Goal: Transaction & Acquisition: Purchase product/service

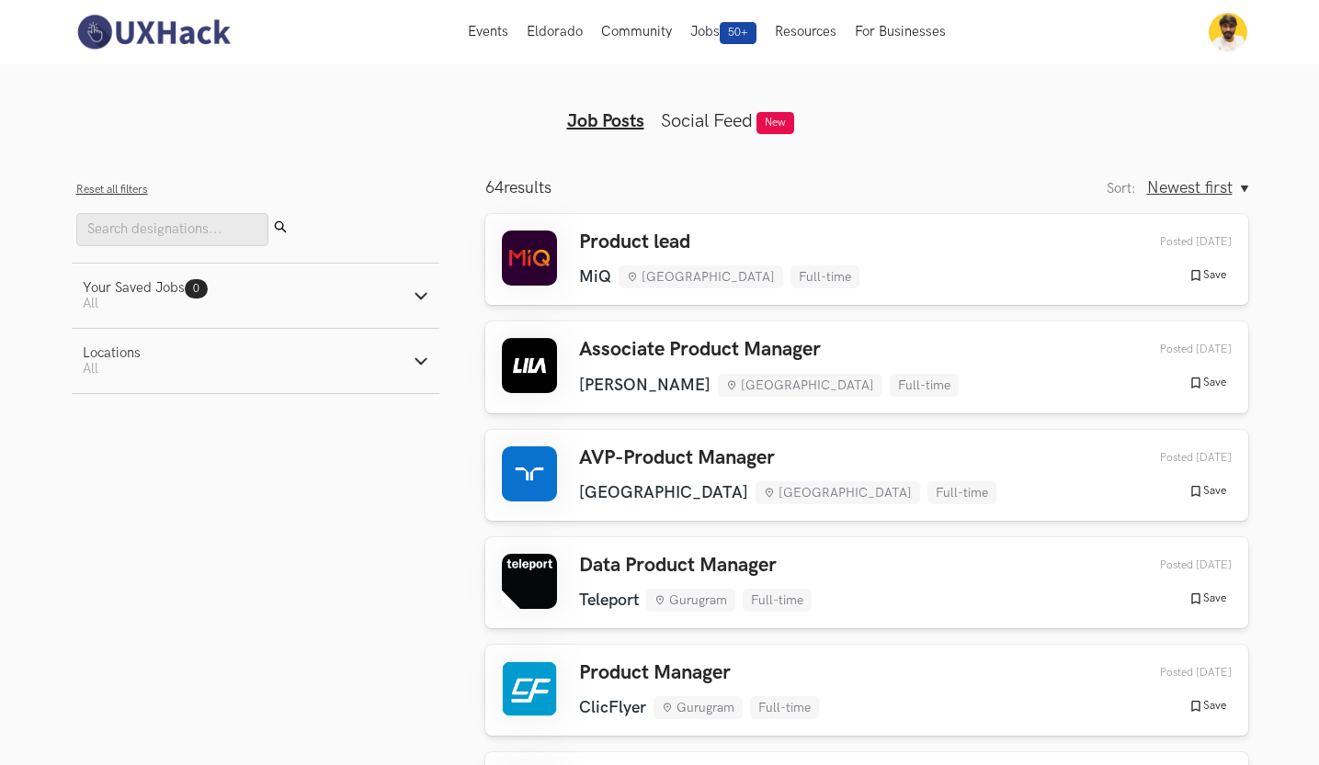
click at [143, 37] on img at bounding box center [154, 32] width 164 height 39
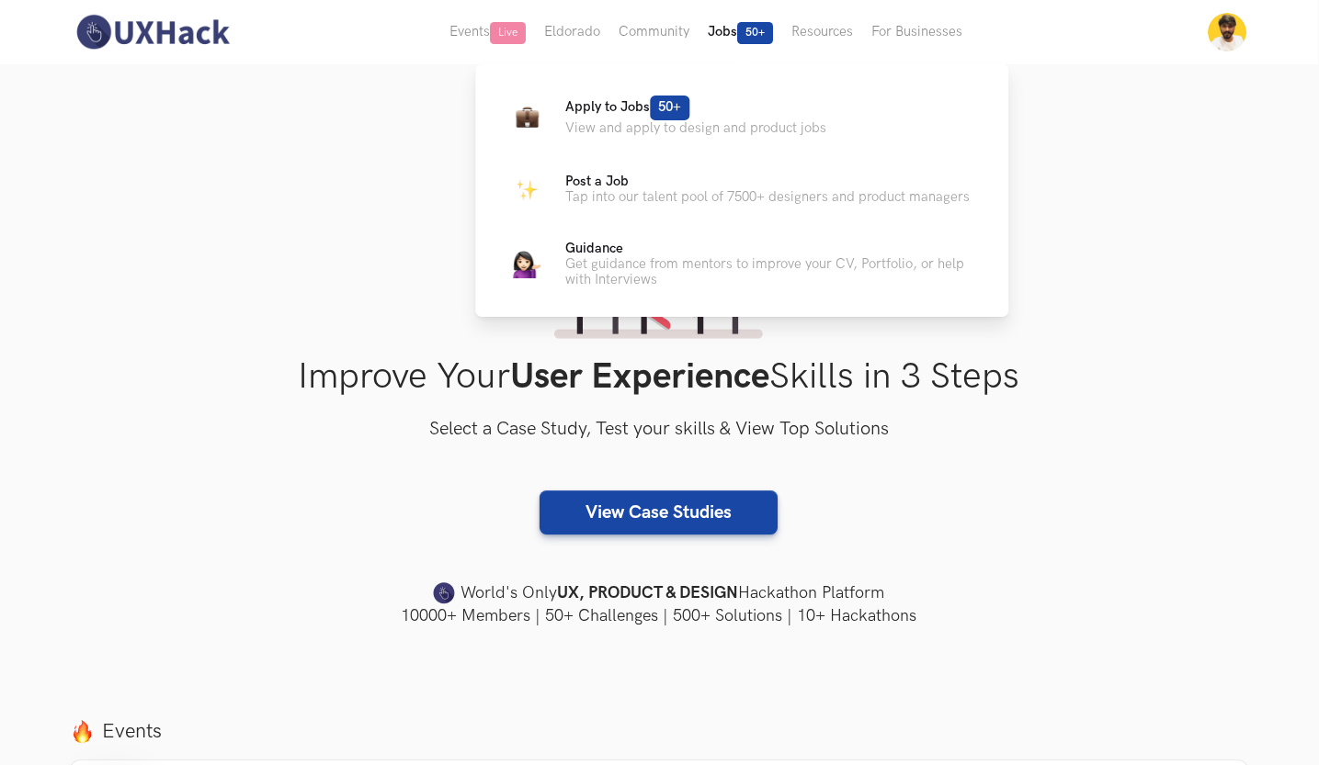
scroll to position [0, 1]
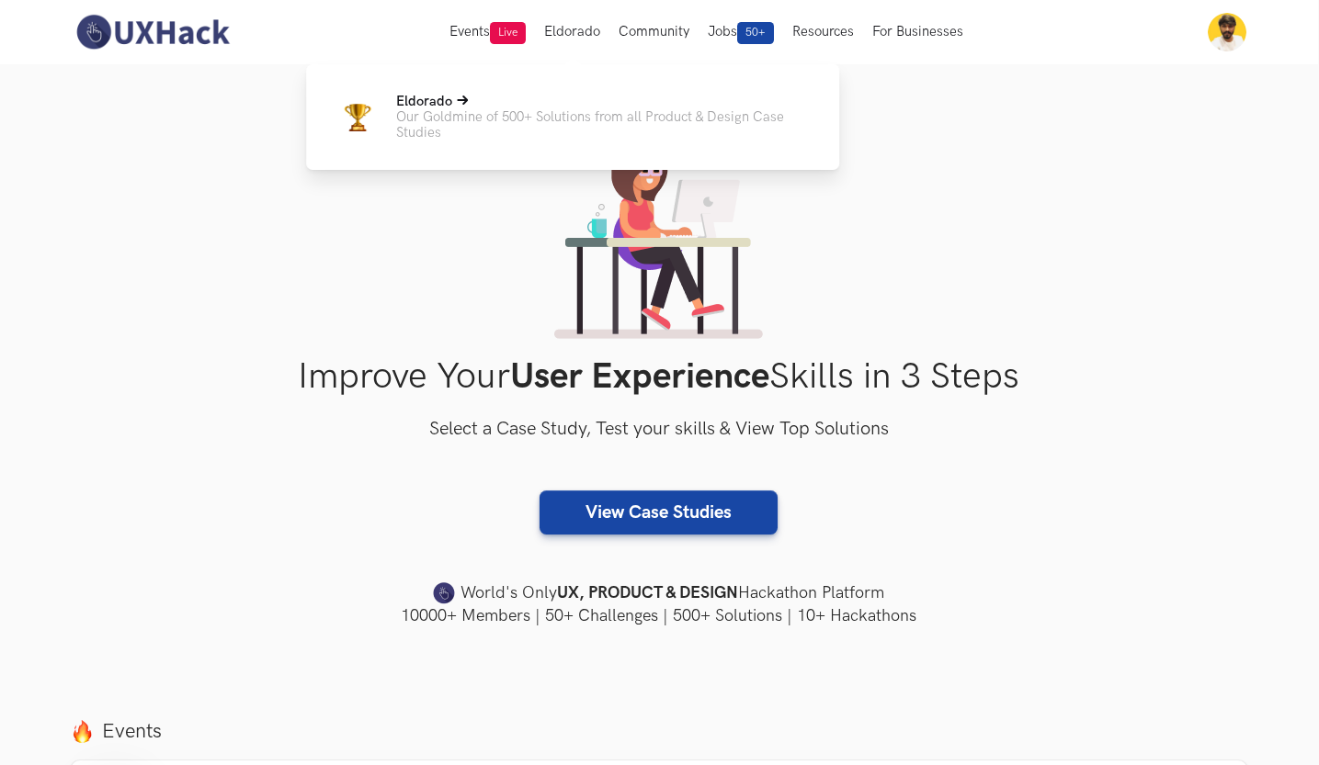
click at [541, 111] on p "Our Goldmine of 500+ Solutions from all Product & Design Case Studies" at bounding box center [603, 124] width 414 height 31
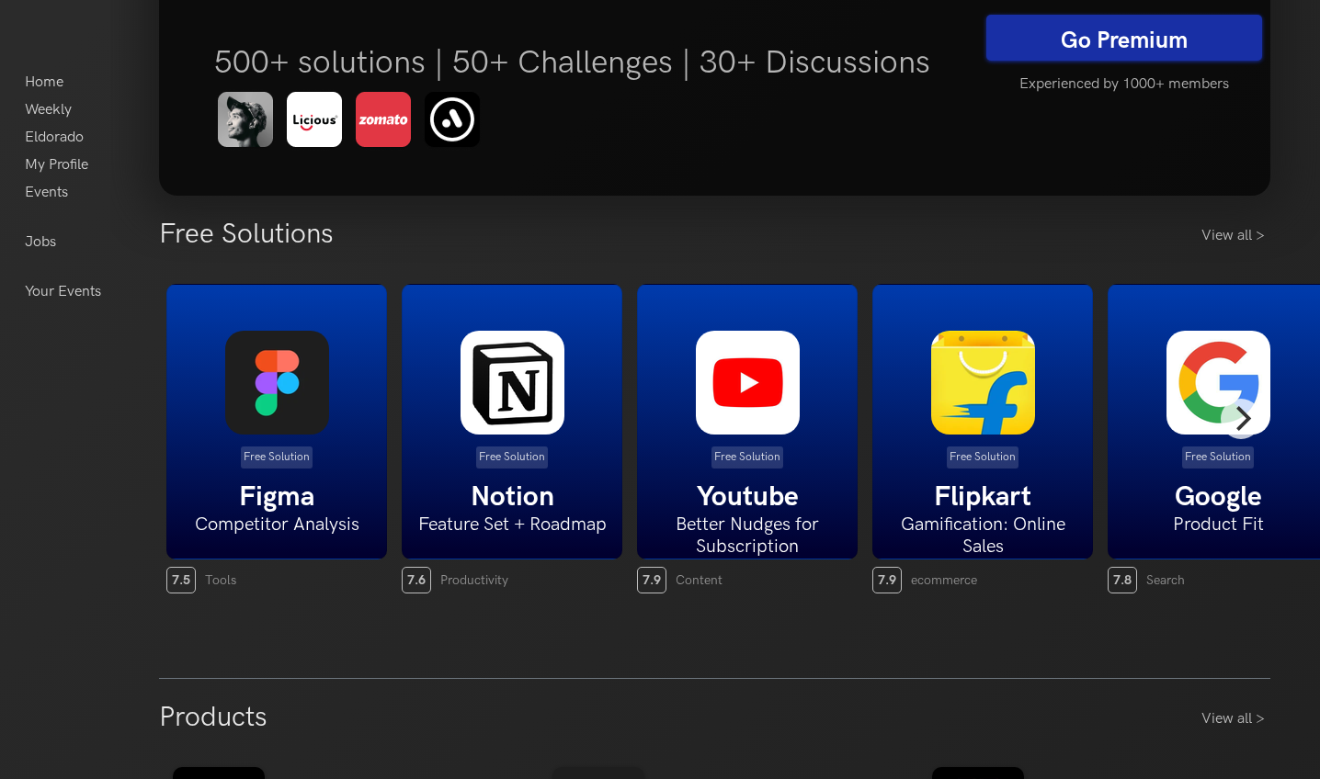
scroll to position [215, 0]
click at [1246, 239] on link "View all >" at bounding box center [1235, 236] width 69 height 22
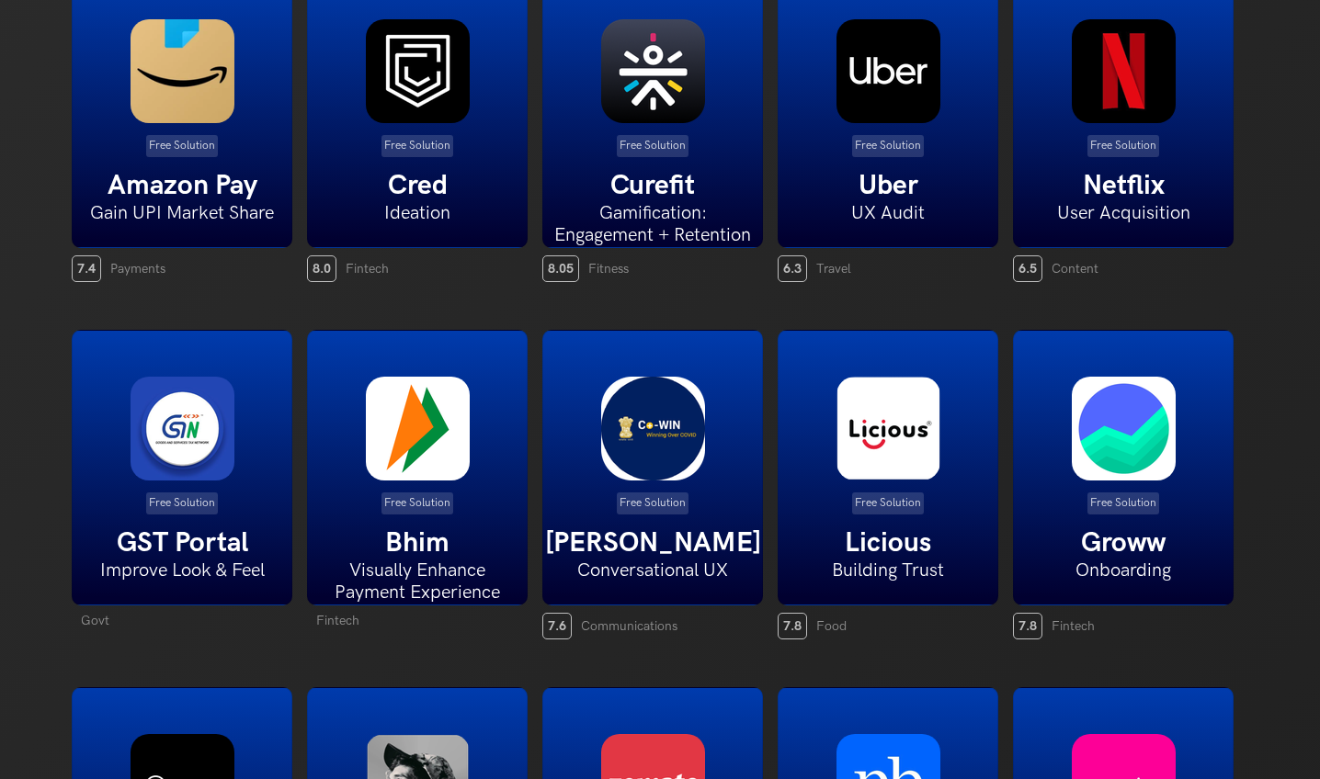
scroll to position [522, 0]
click at [1087, 498] on p "Free Solution" at bounding box center [1123, 504] width 72 height 22
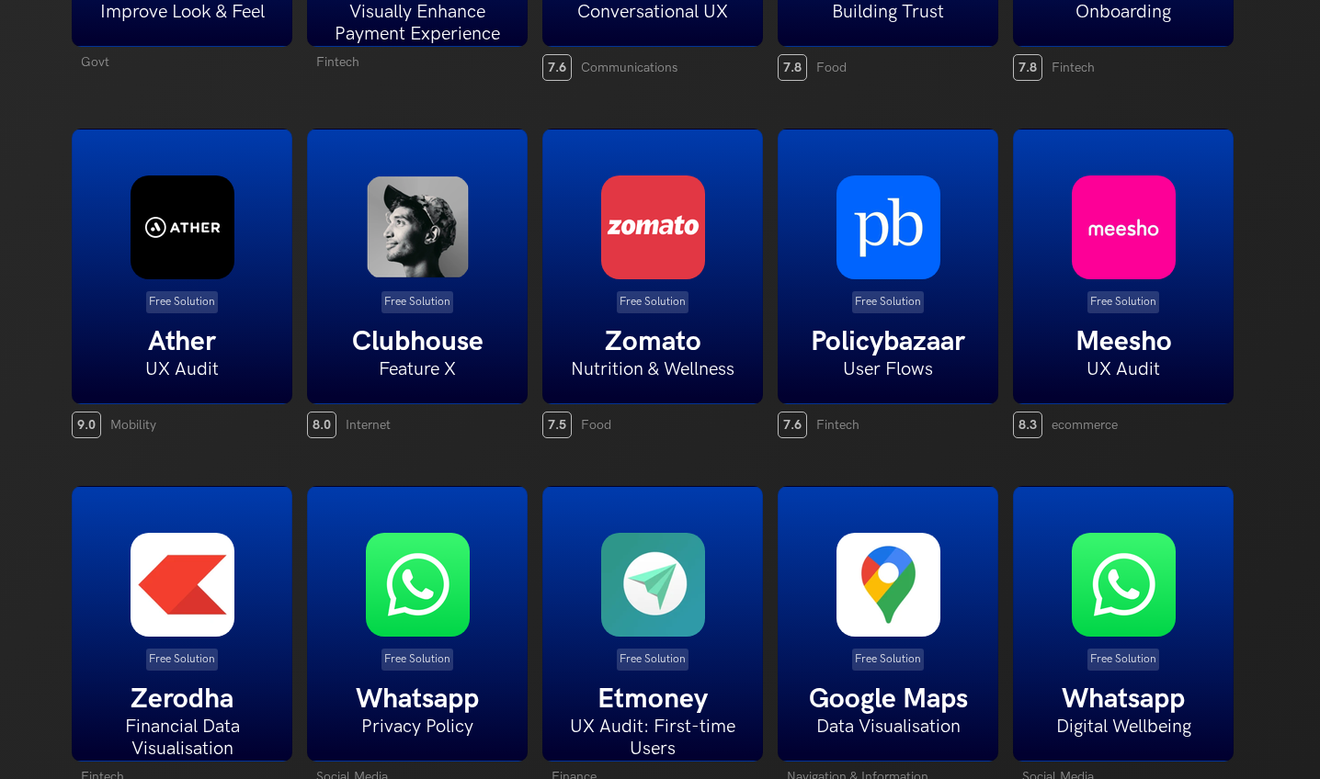
scroll to position [1088, 0]
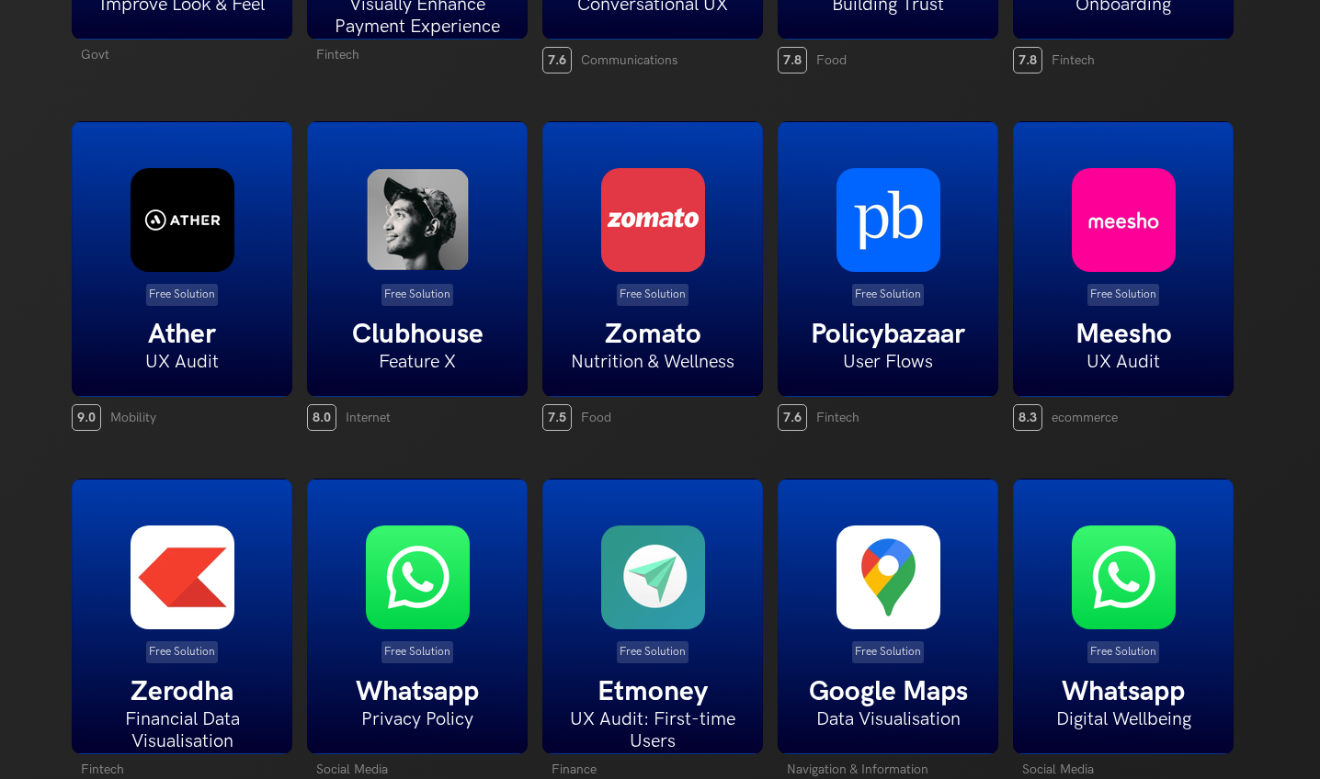
click at [778, 339] on h5 "Policybazaar" at bounding box center [887, 334] width 219 height 33
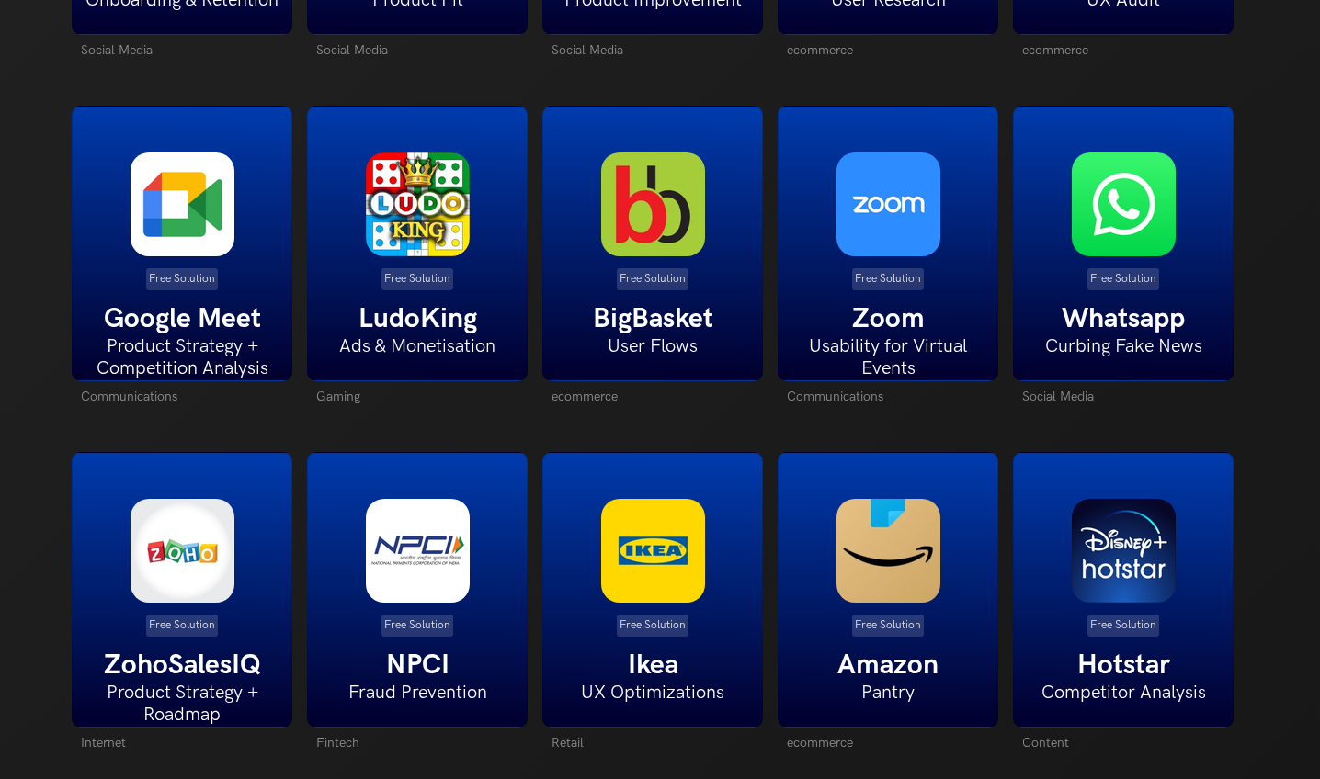
scroll to position [2847, 0]
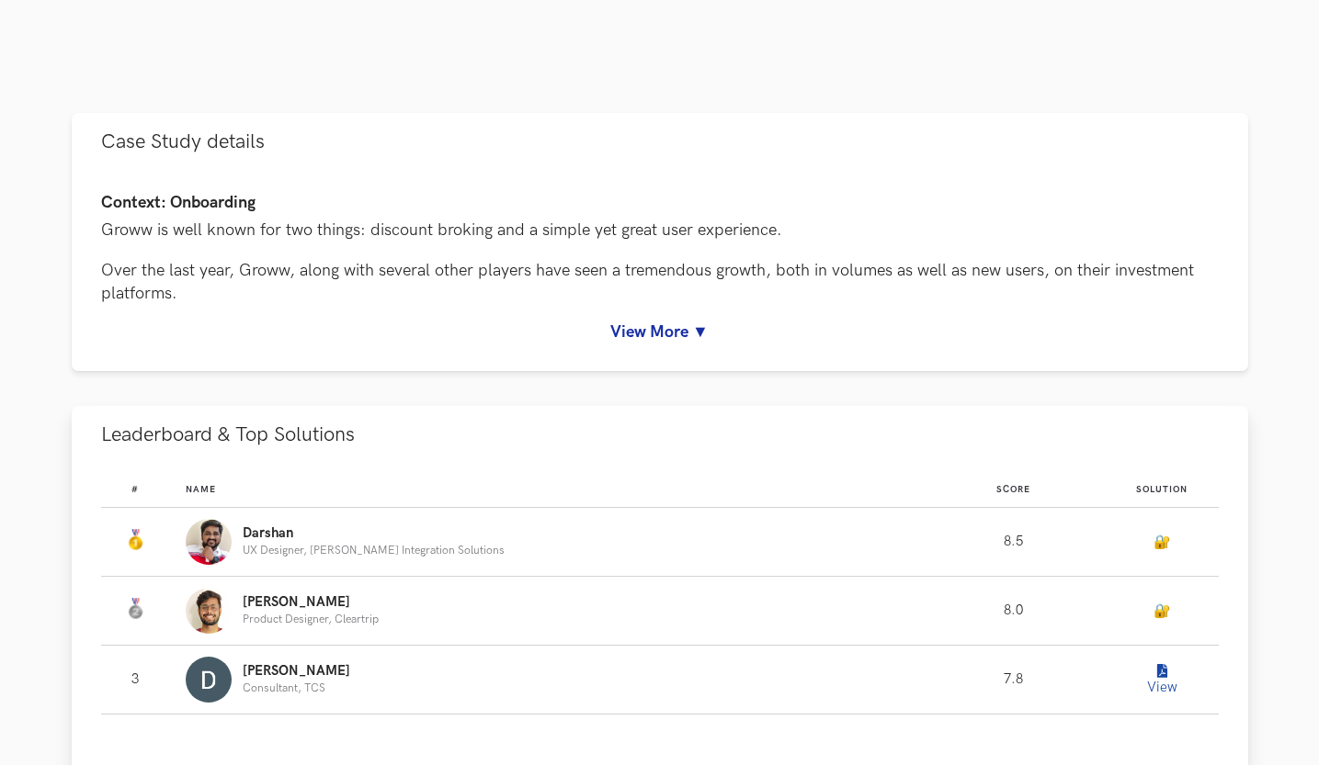
scroll to position [763, 0]
click at [1158, 669] on icon "Leaderboard" at bounding box center [1162, 671] width 10 height 14
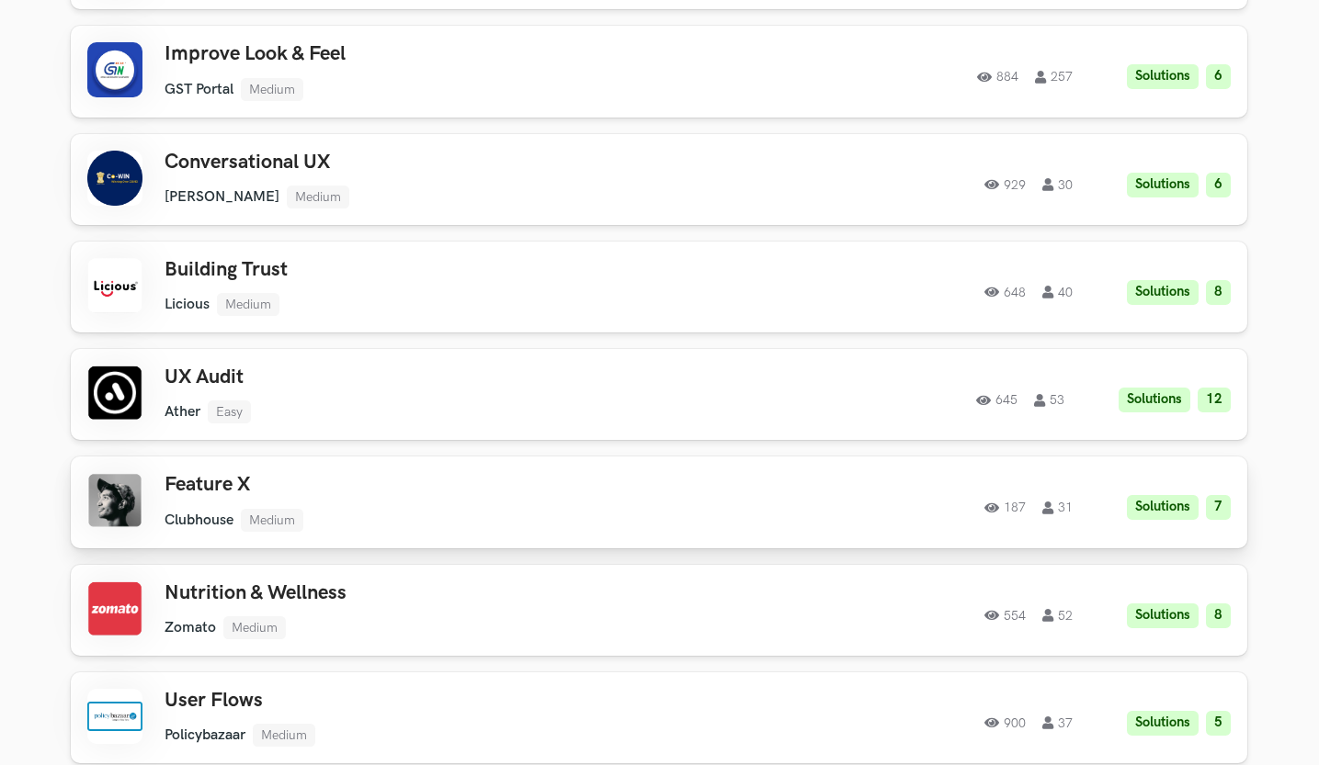
scroll to position [3813, 1]
click at [731, 269] on div "648 40 Solutions 8" at bounding box center [981, 287] width 500 height 36
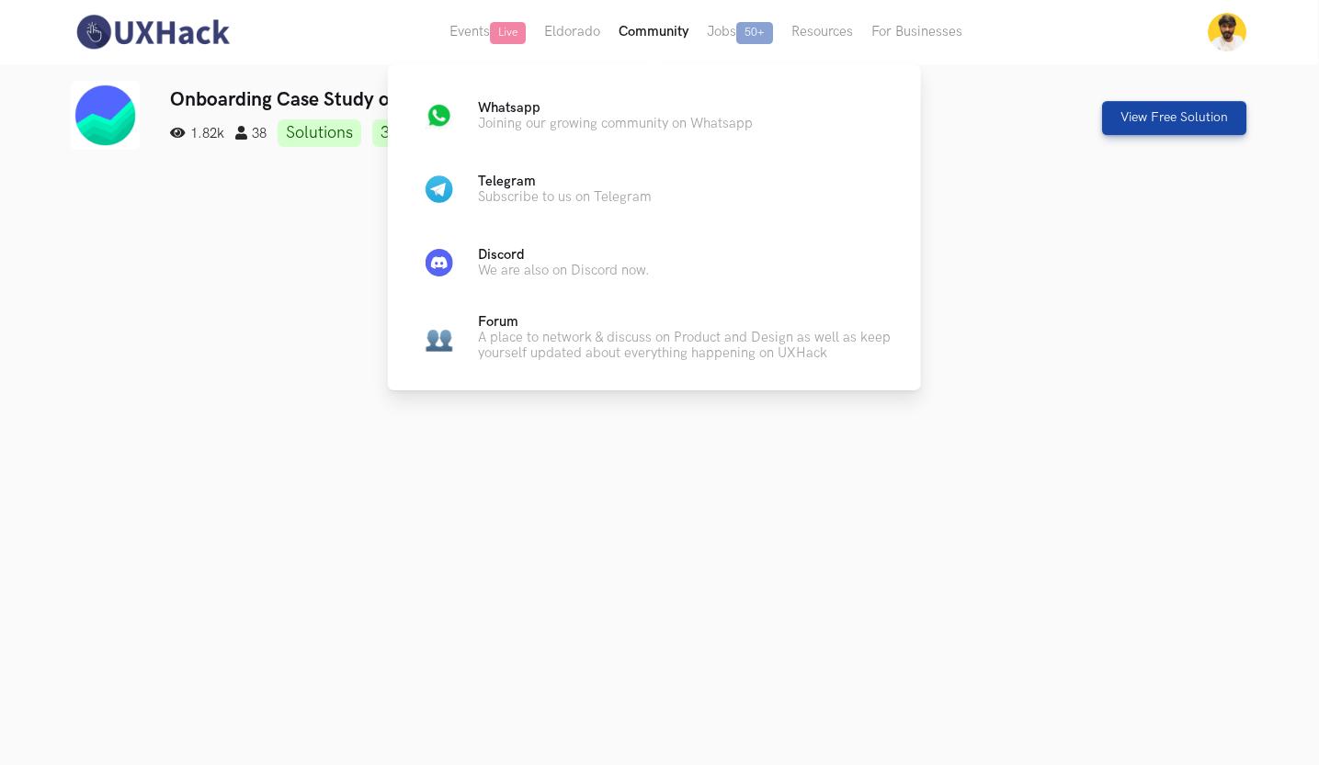
scroll to position [0, 1]
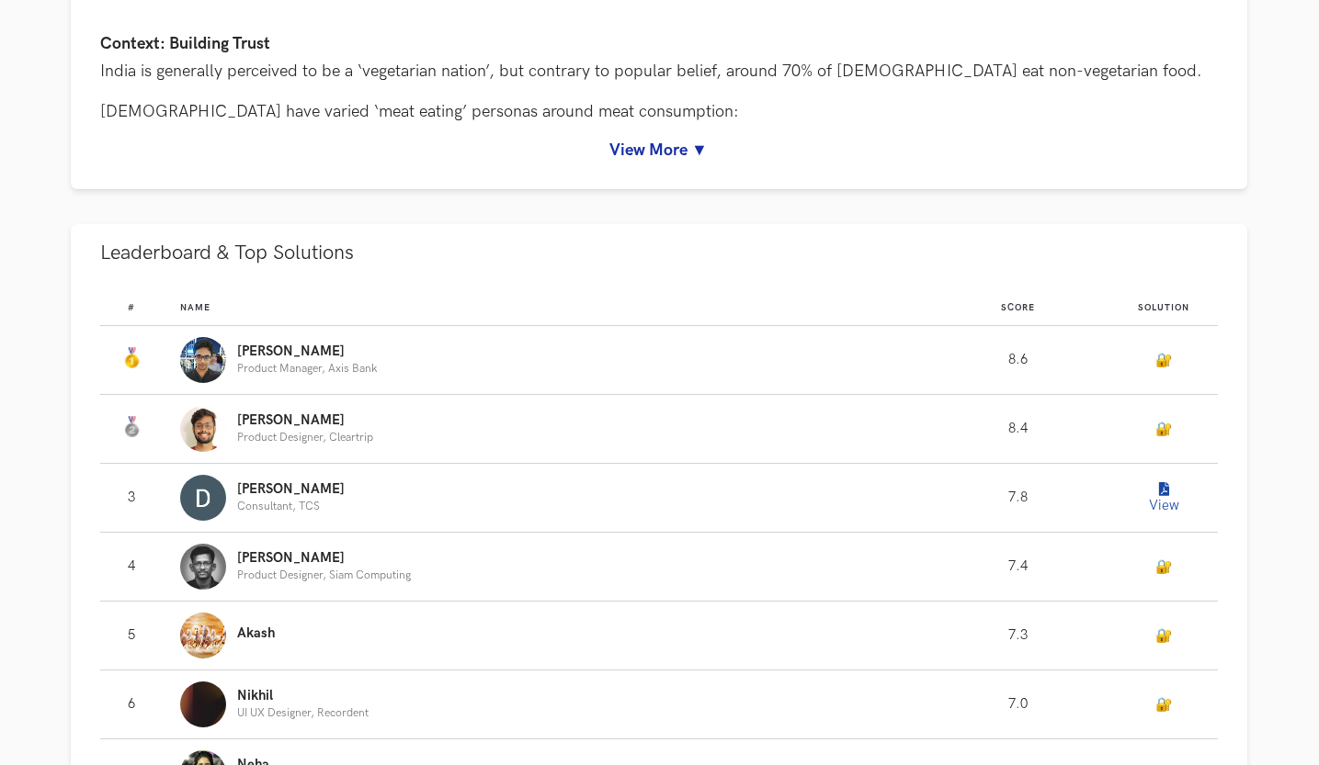
scroll to position [938, 1]
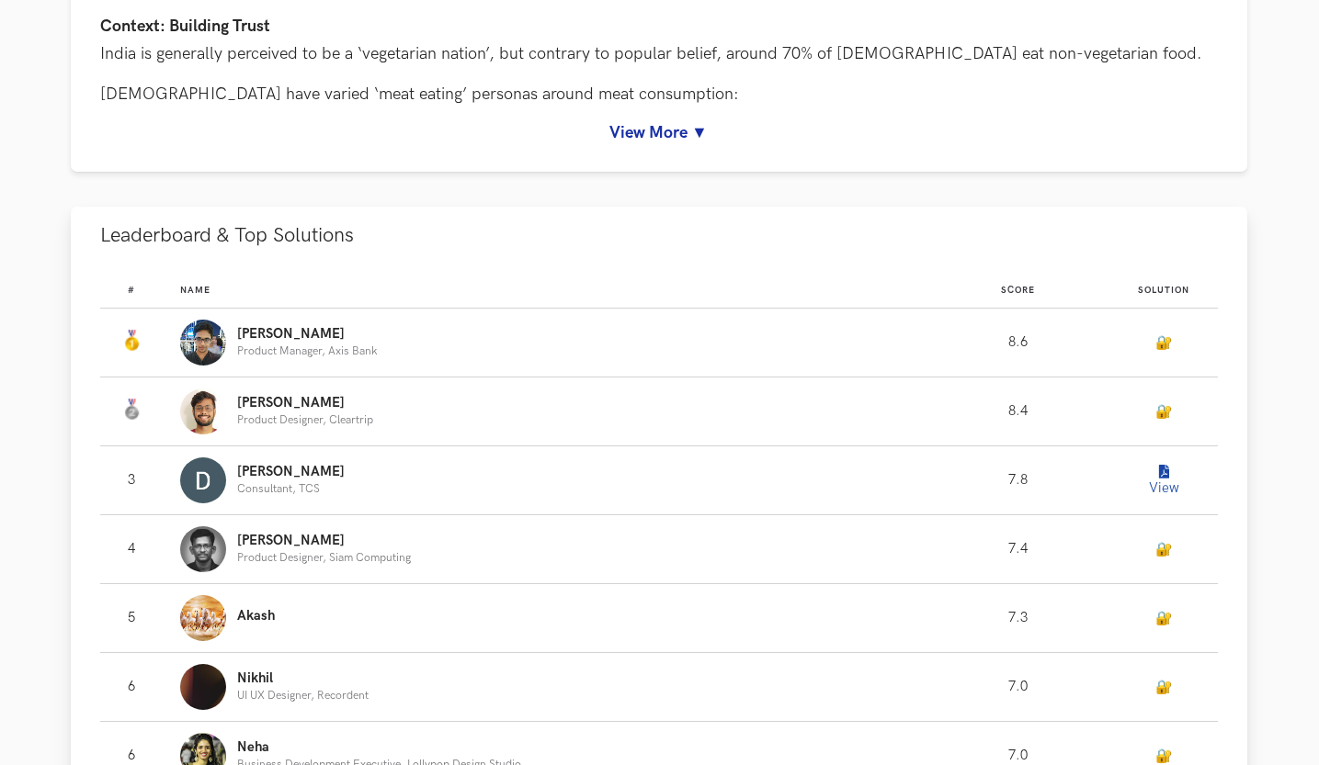
click at [1159, 485] on button "View" at bounding box center [1163, 480] width 37 height 37
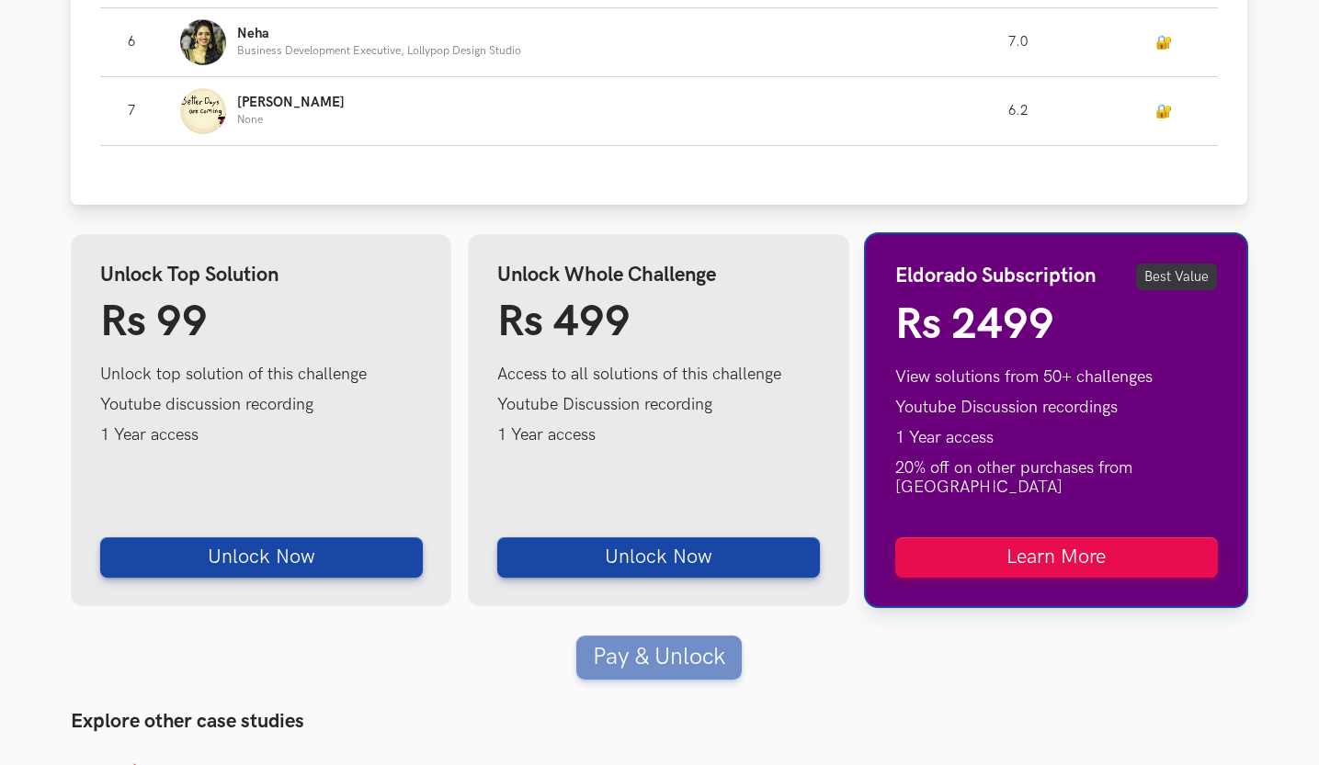
scroll to position [2112, 0]
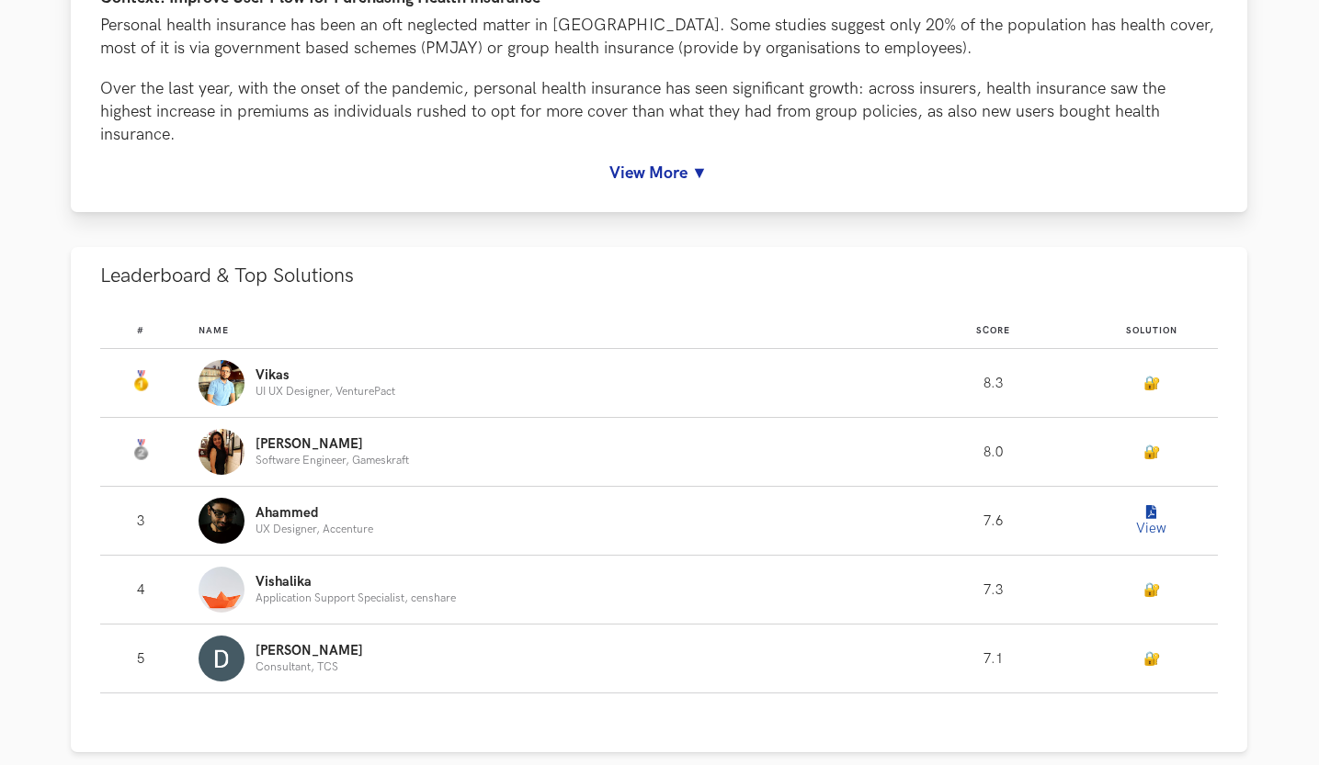
scroll to position [969, 1]
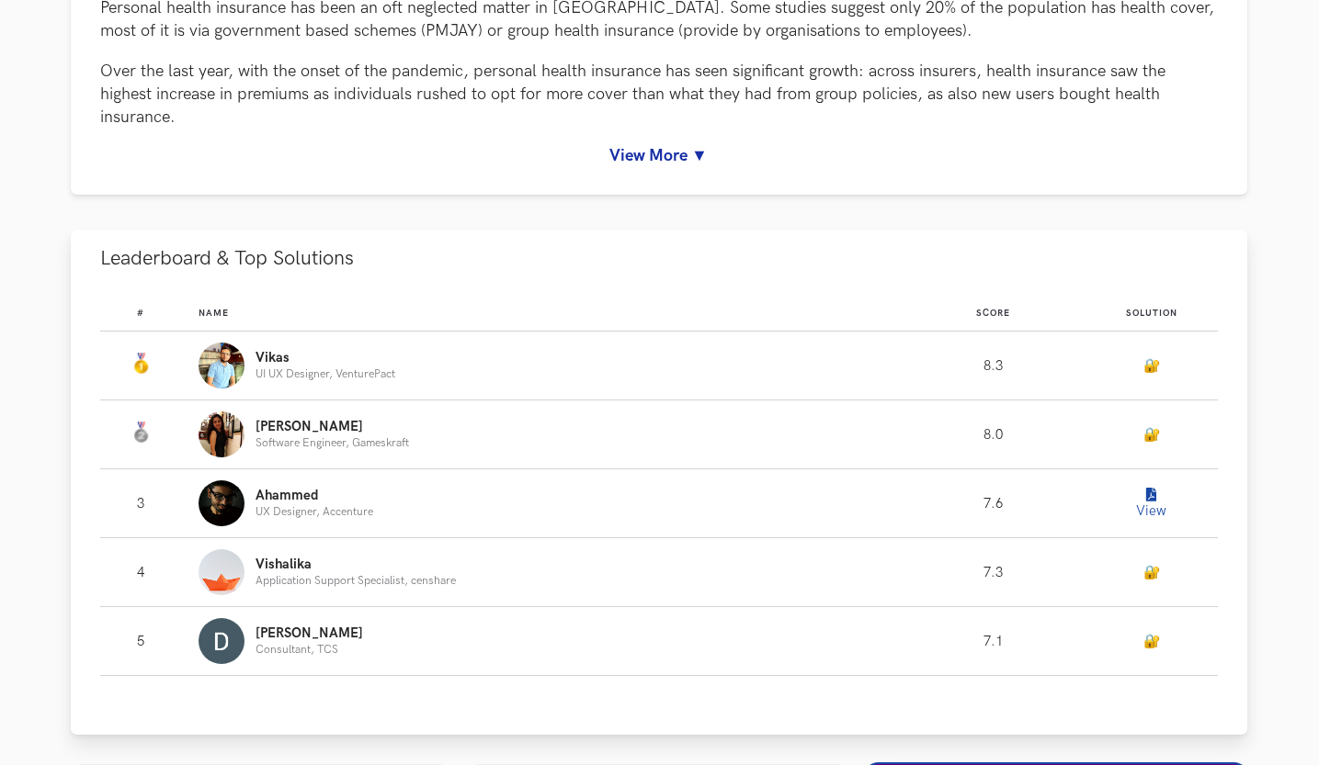
click at [1152, 502] on button "View" at bounding box center [1151, 503] width 37 height 37
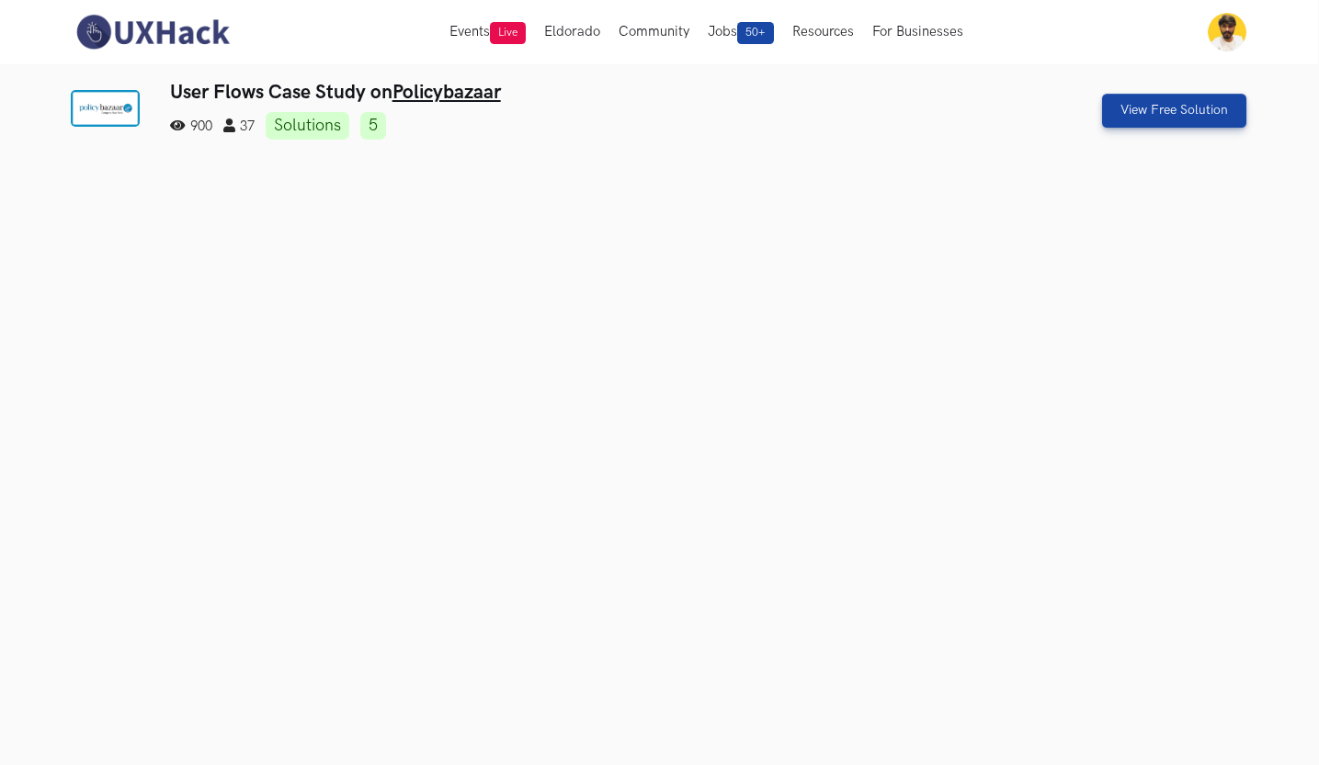
scroll to position [0, 0]
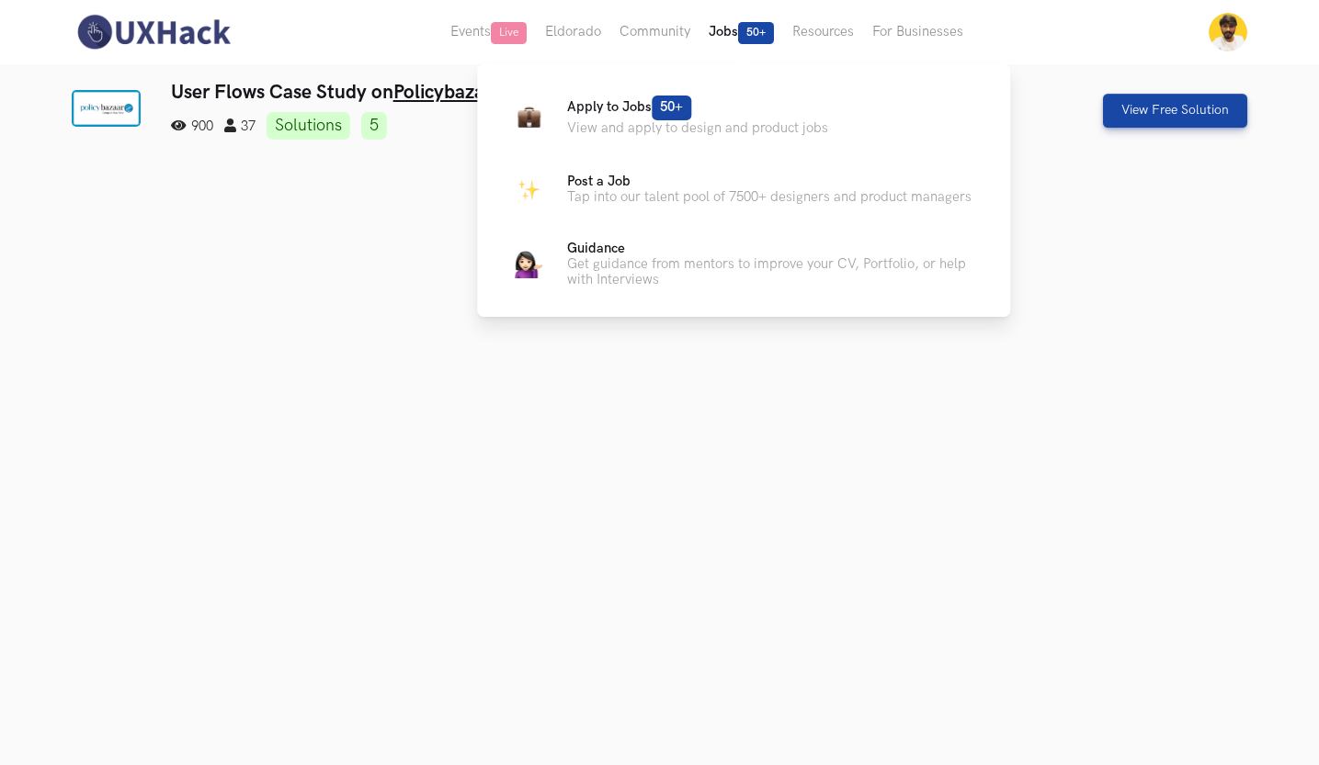
click at [728, 35] on button "Jobs 50+" at bounding box center [741, 32] width 84 height 64
click at [713, 104] on p "Apply to Jobs 50+" at bounding box center [697, 108] width 261 height 25
click at [702, 111] on icon at bounding box center [701, 105] width 11 height 11
click at [666, 108] on span "50+" at bounding box center [672, 108] width 40 height 25
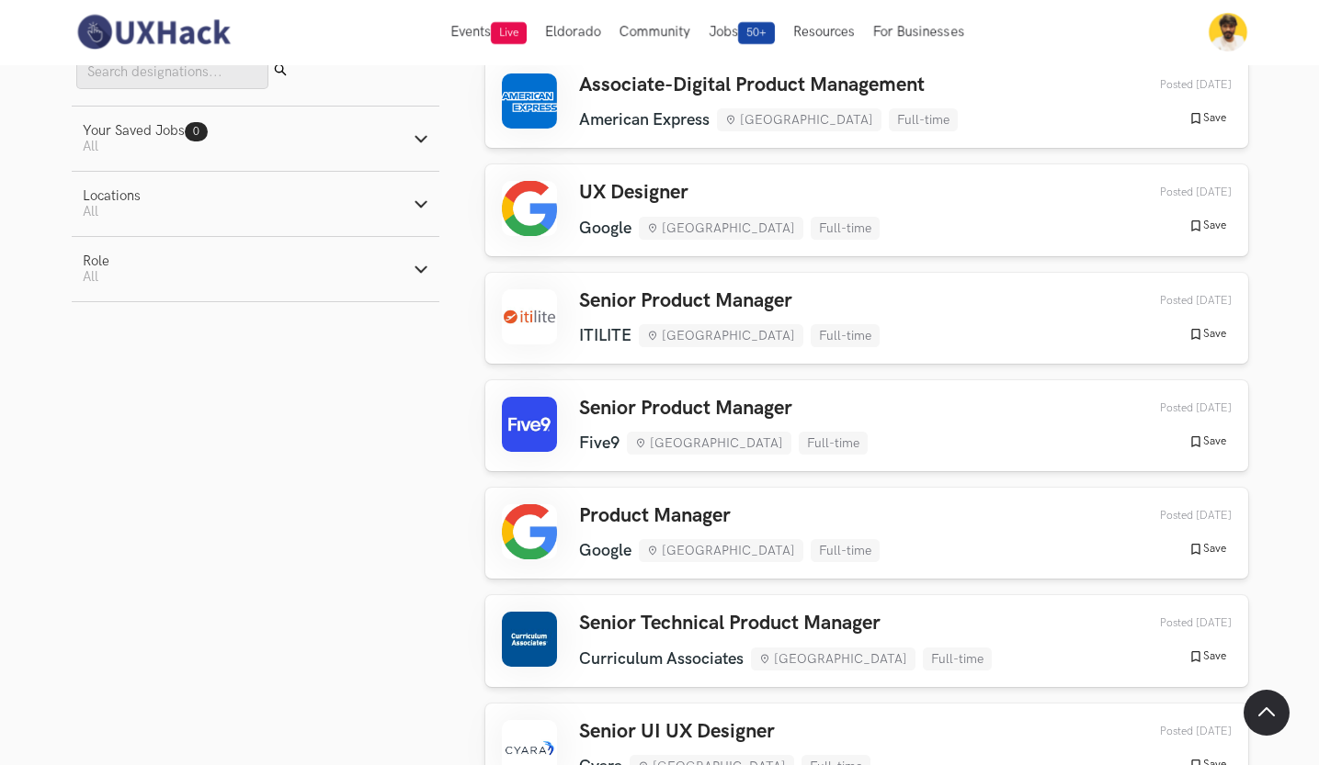
scroll to position [161, 0]
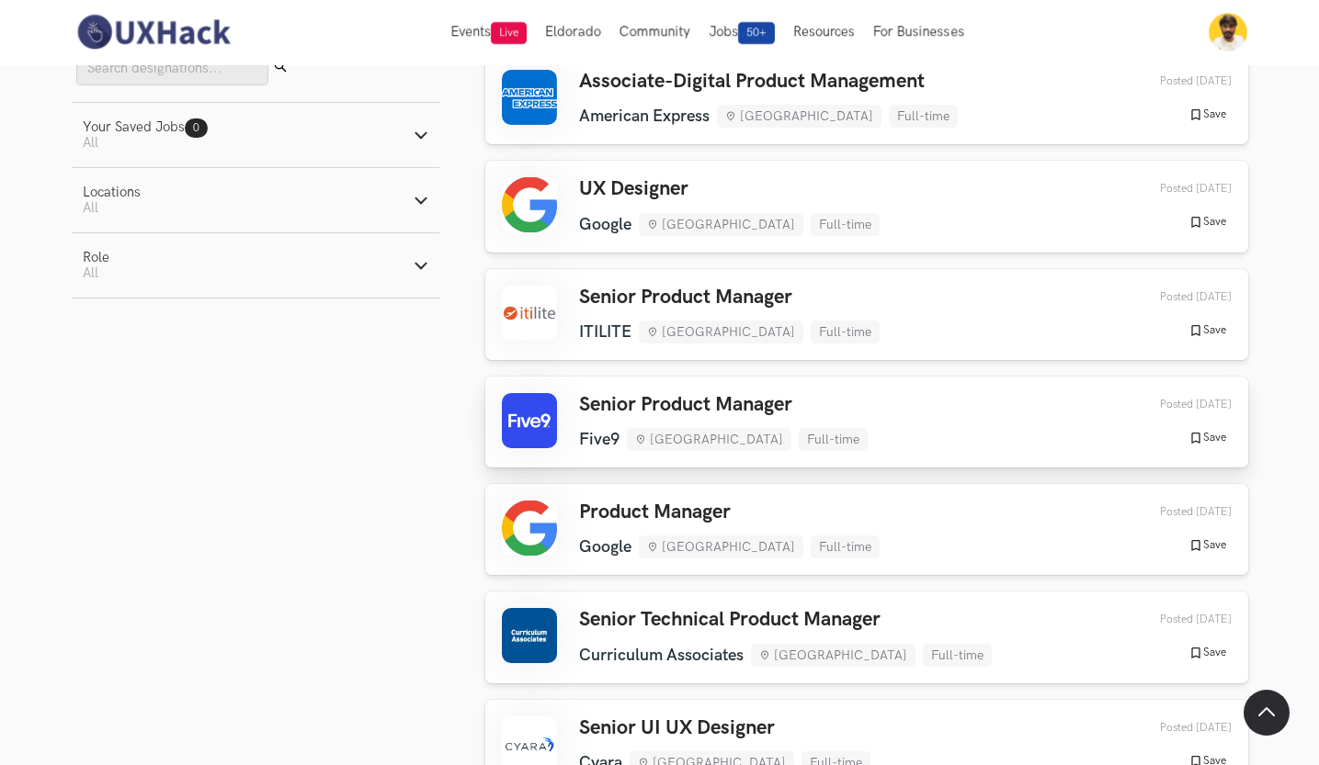
click at [954, 439] on div "Senior Product Manager Five9 Bengaluru Full-time Five9 Bengaluru Full-time 2 da…" at bounding box center [867, 422] width 730 height 58
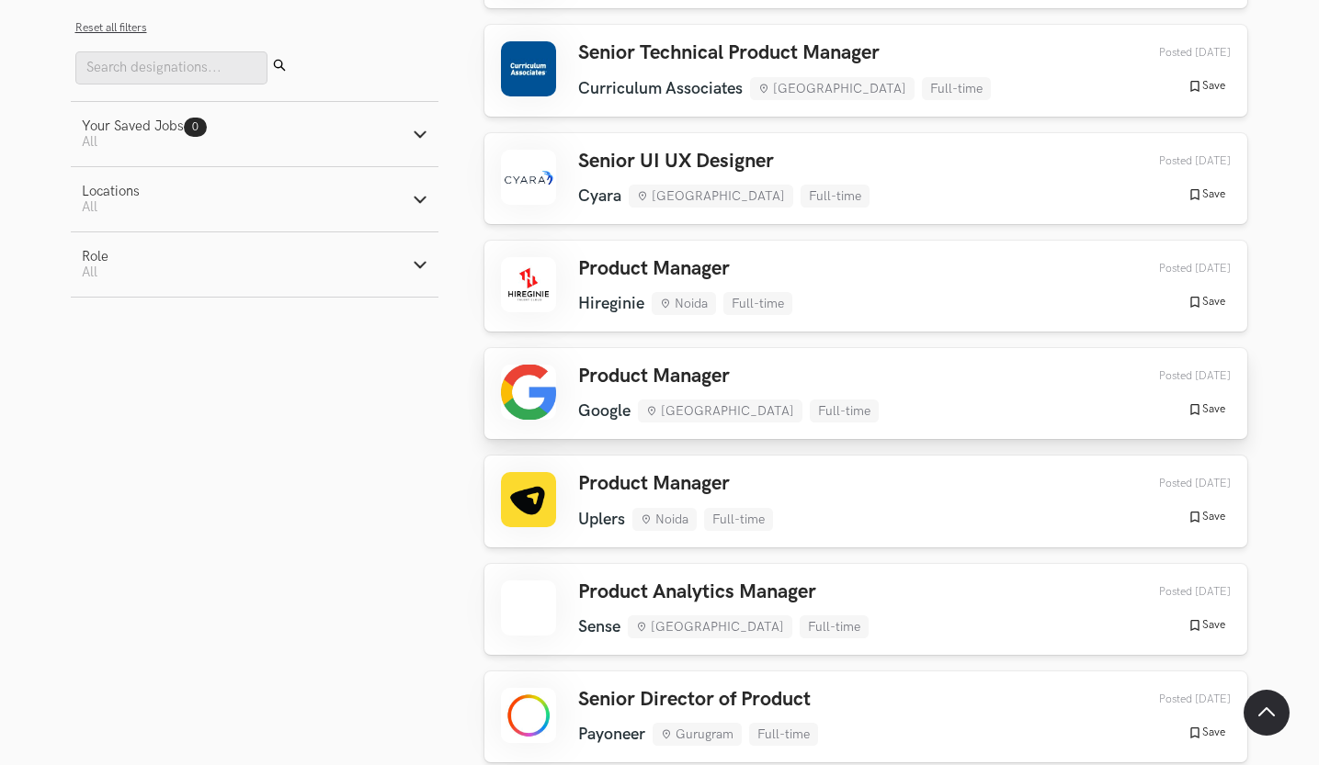
scroll to position [727, 1]
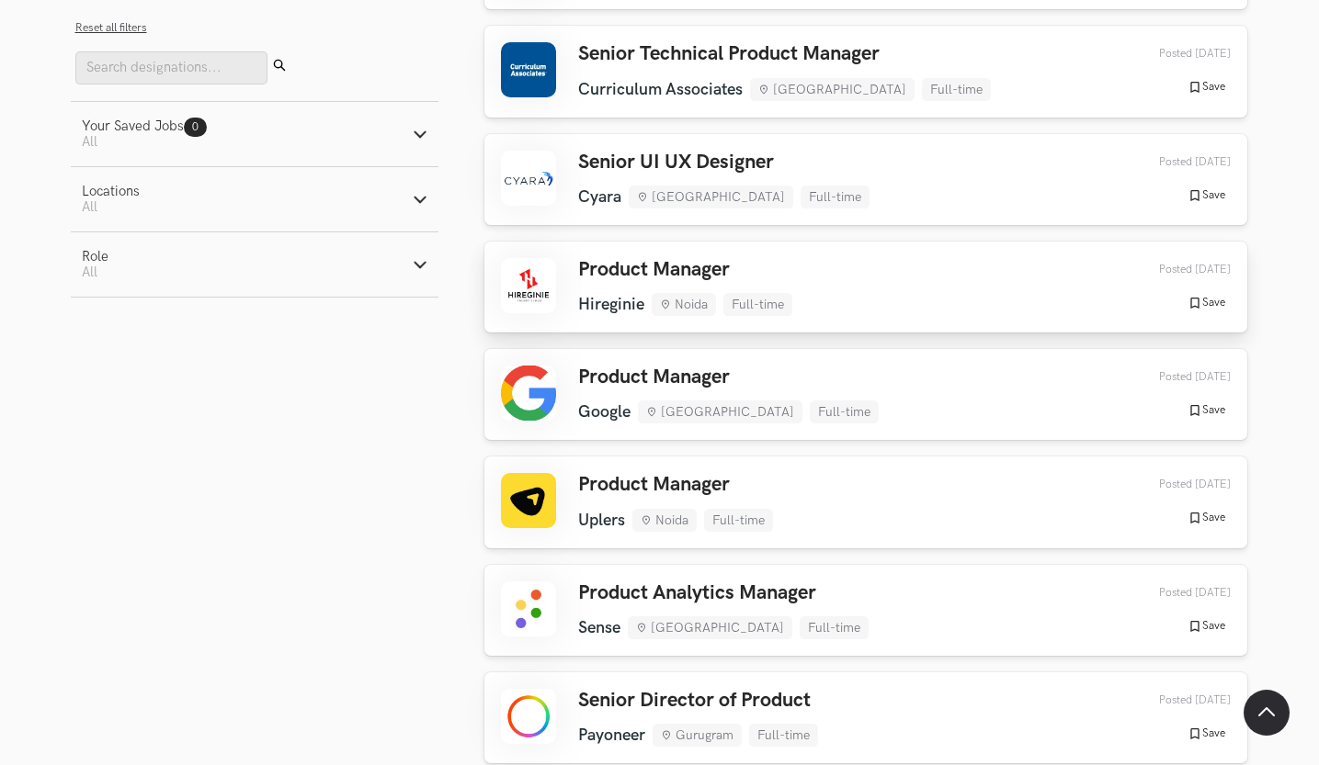
click at [854, 317] on link "Product Manager Hireginie Noida Full-time Hireginie Noida Full-time 2 days ago …" at bounding box center [865, 287] width 763 height 91
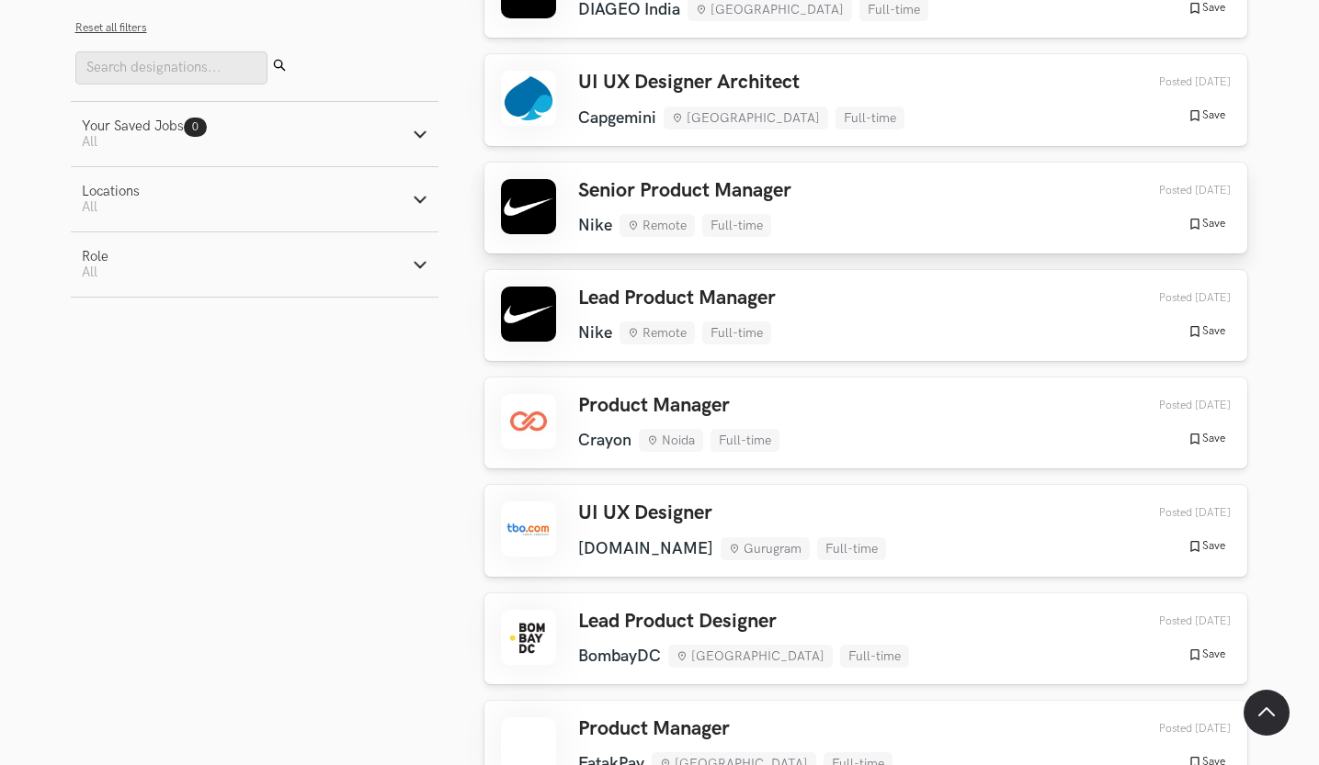
scroll to position [2872, 1]
